Goal: Check status

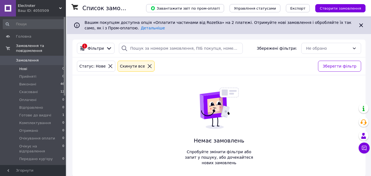
click at [347, 147] on div "1 Фільтри Збережені фільтри: Не обрано Статус: Нове Cкинути все Зберегти фільтр…" at bounding box center [218, 108] width 293 height 137
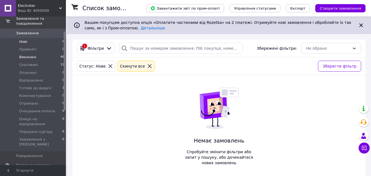
scroll to position [27, 0]
